Goal: Information Seeking & Learning: Learn about a topic

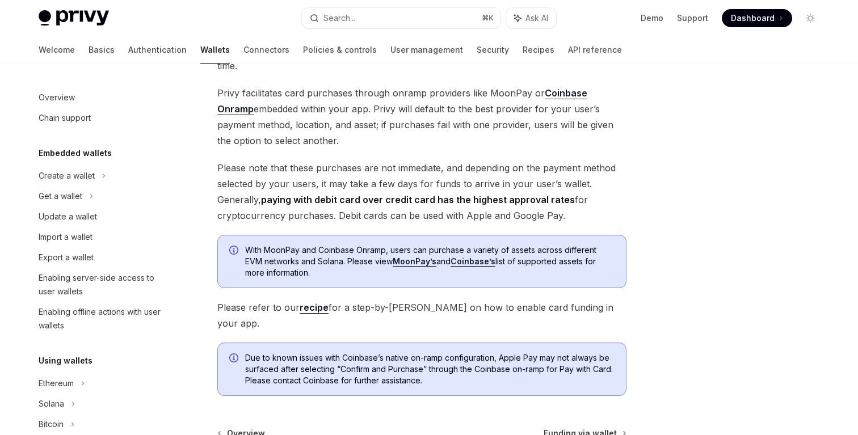
scroll to position [362, 0]
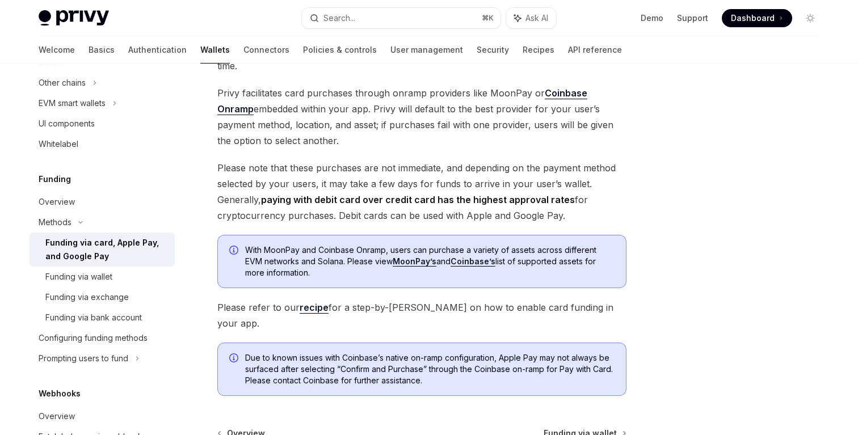
click at [433, 96] on span "Privy facilitates card purchases through onramp providers like MoonPay or Coinb…" at bounding box center [421, 117] width 409 height 64
click at [449, 148] on span "Privy facilitates card purchases through onramp providers like MoonPay or Coinb…" at bounding box center [421, 117] width 409 height 64
click at [464, 119] on span "Privy facilitates card purchases through onramp providers like MoonPay or Coinb…" at bounding box center [421, 117] width 409 height 64
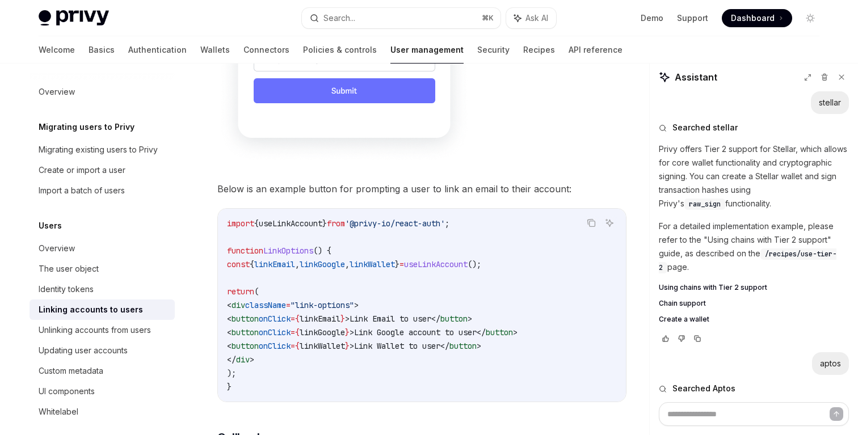
scroll to position [397, 0]
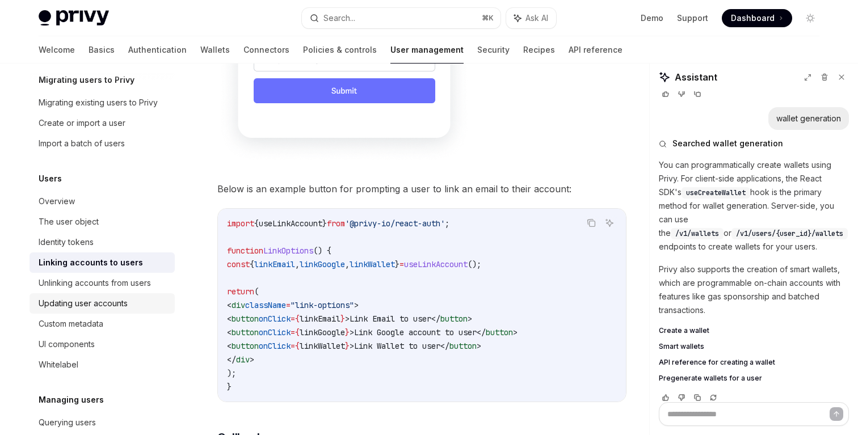
click at [123, 305] on div "Updating user accounts" at bounding box center [83, 304] width 89 height 14
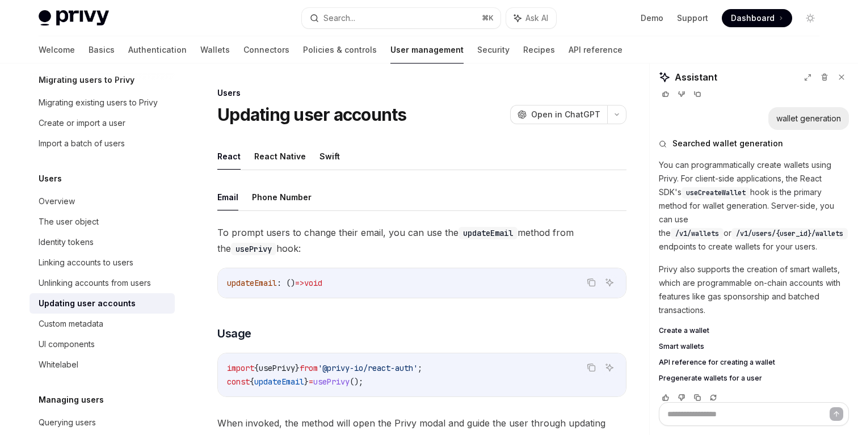
click at [403, 235] on span "To prompt users to change their email, you can use the updateEmail method from …" at bounding box center [421, 241] width 409 height 32
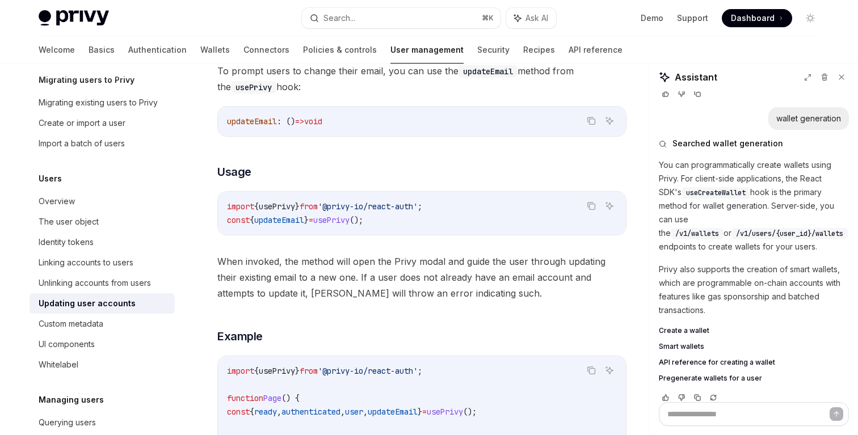
scroll to position [171, 0]
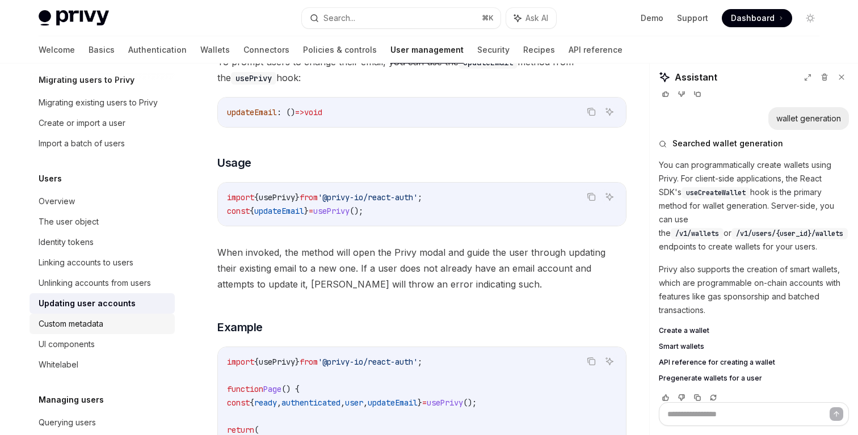
click at [112, 326] on div "Custom metadata" at bounding box center [103, 324] width 129 height 14
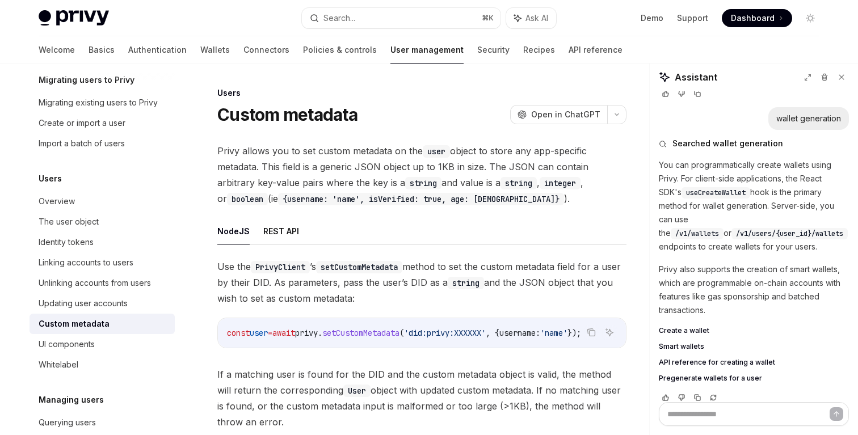
click at [308, 282] on span "Use the PrivyClient ’s setCustomMetadata method to set the custom metadata fiel…" at bounding box center [421, 283] width 409 height 48
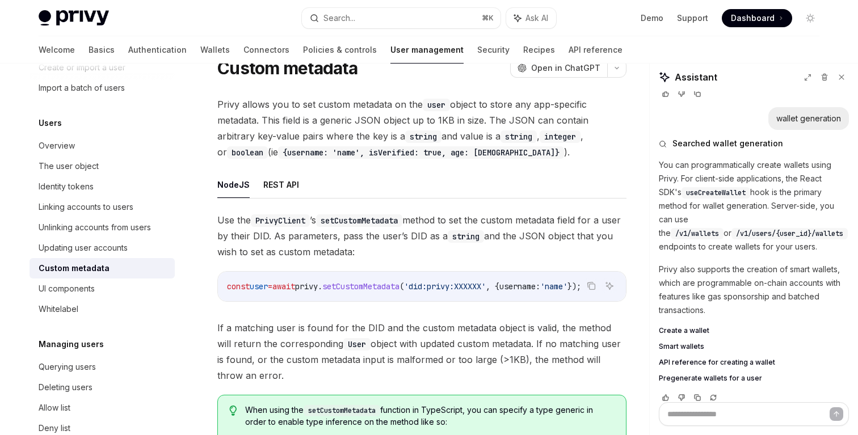
scroll to position [207, 0]
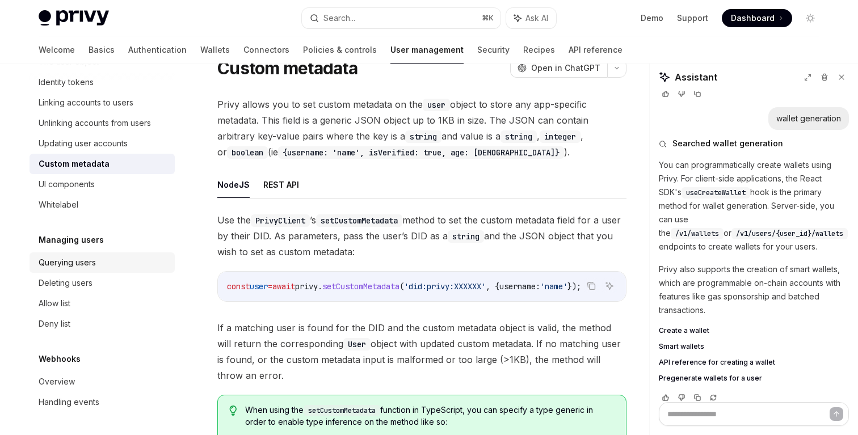
click at [134, 267] on div "Querying users" at bounding box center [103, 263] width 129 height 14
type textarea "*"
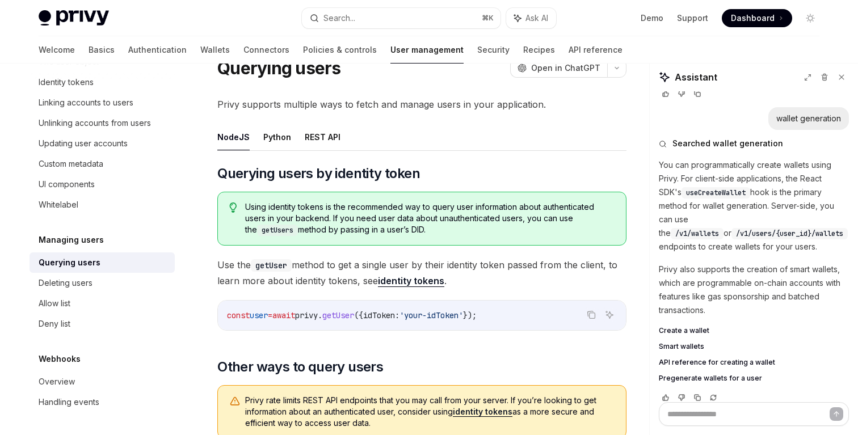
click at [329, 223] on span "Using identity tokens is the recommended way to query user information about au…" at bounding box center [430, 219] width 370 height 35
click at [436, 319] on span "'your-idToken'" at bounding box center [432, 315] width 64 height 10
